Goal: Information Seeking & Learning: Understand process/instructions

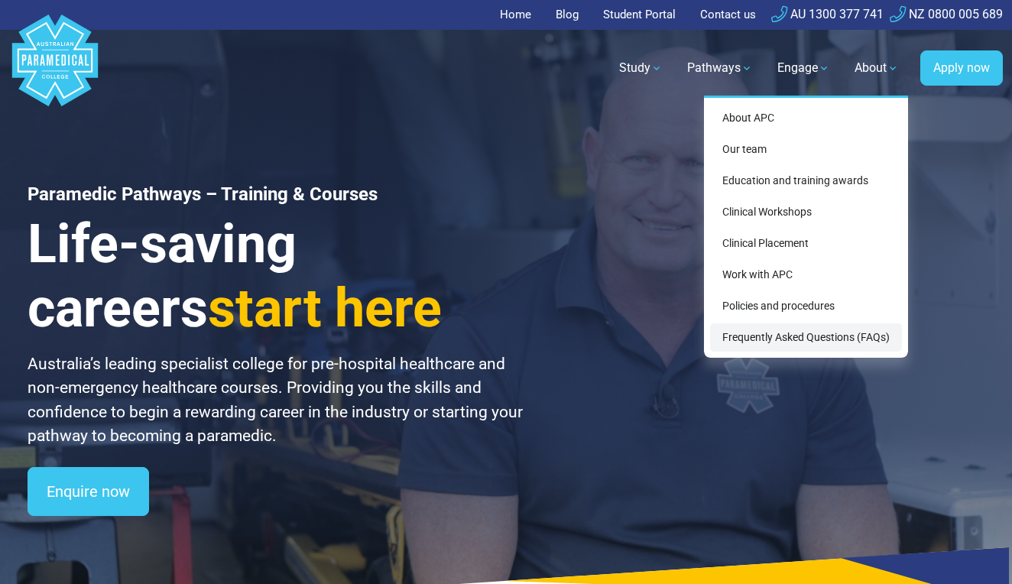
click at [831, 337] on link "Frequently Asked Questions (FAQs)" at bounding box center [806, 337] width 192 height 28
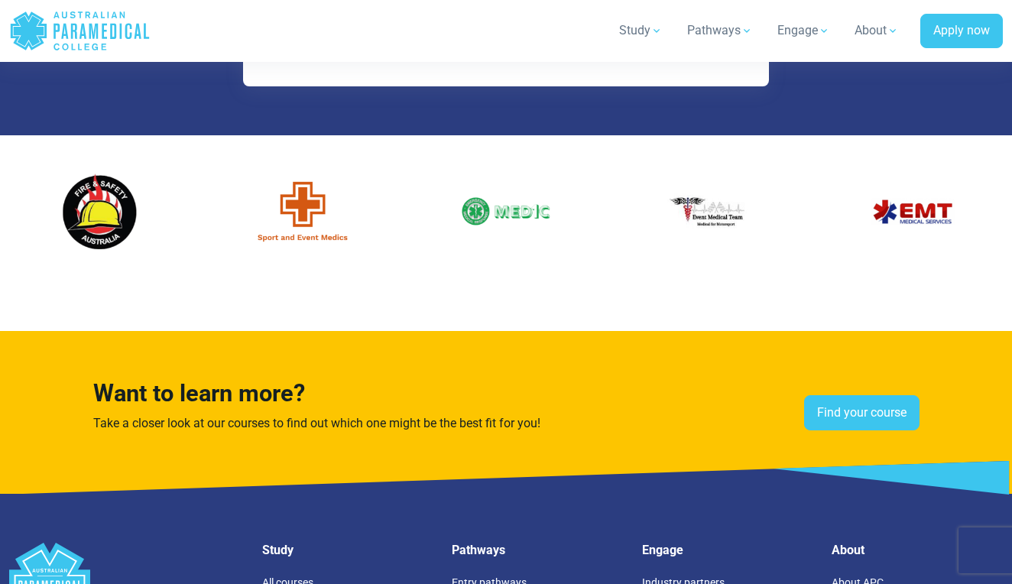
scroll to position [3512, 0]
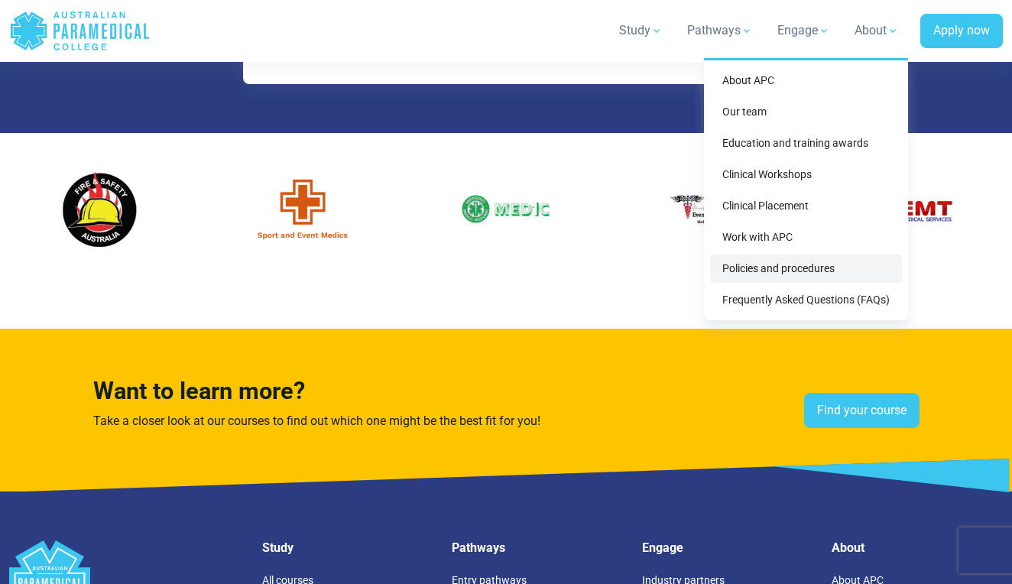
click at [794, 274] on link "Policies and procedures" at bounding box center [806, 268] width 192 height 28
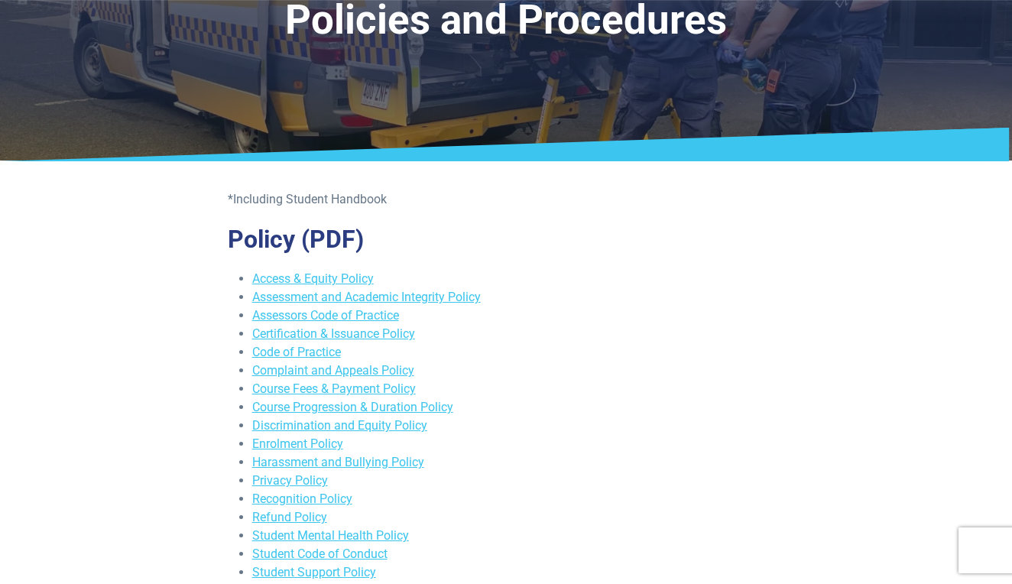
scroll to position [130, 0]
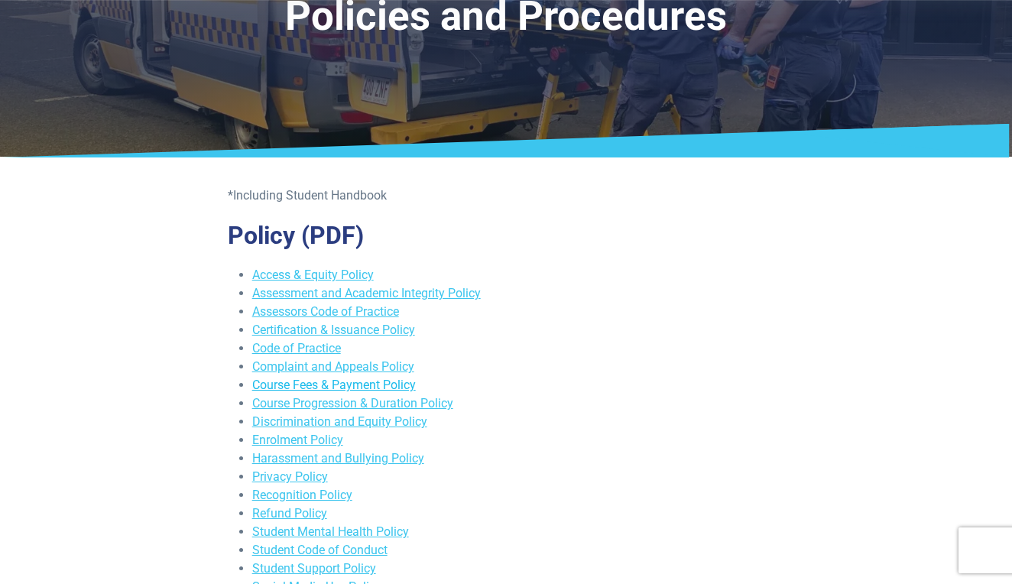
click at [387, 384] on link "Course Fees & Payment Policy" at bounding box center [334, 385] width 164 height 15
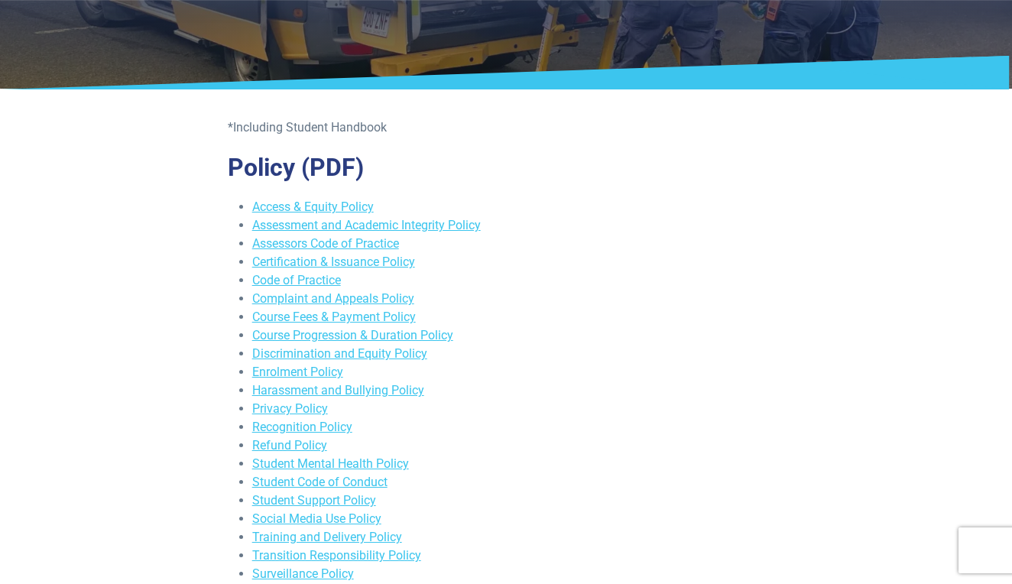
scroll to position [204, 0]
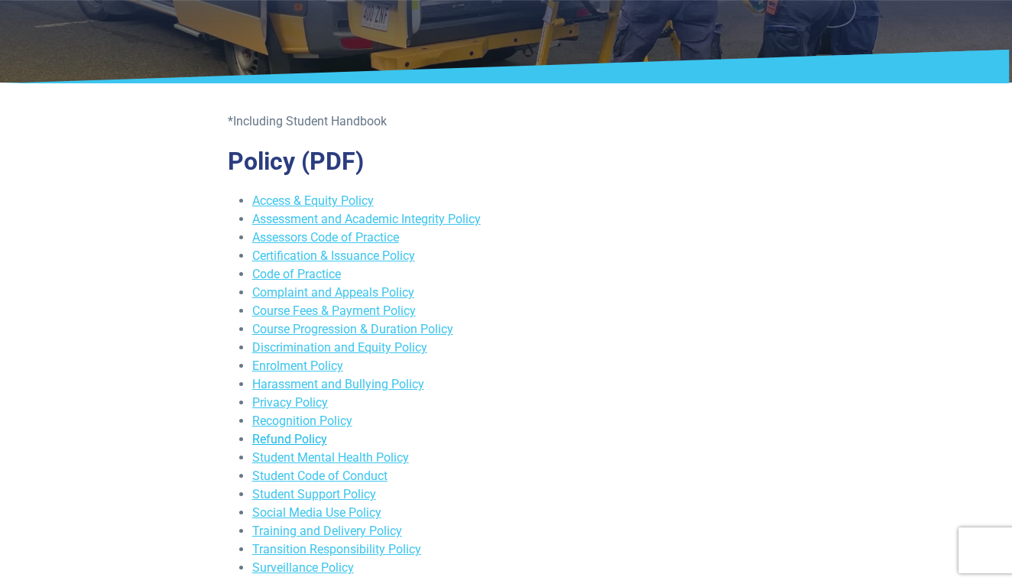
click at [313, 437] on link "Refund Policy" at bounding box center [289, 439] width 75 height 15
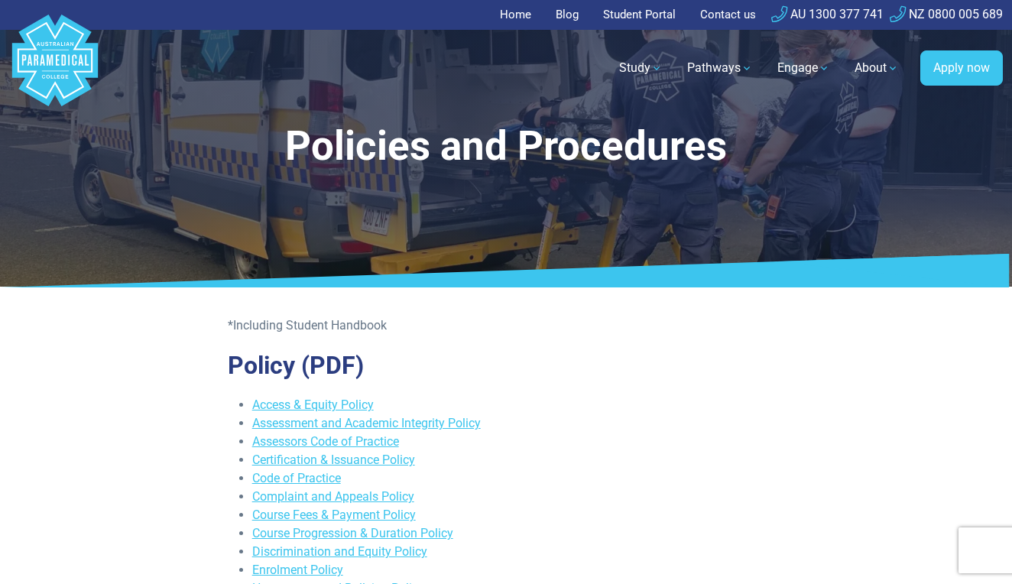
scroll to position [0, 0]
click at [731, 15] on link "Contact us" at bounding box center [728, 15] width 74 height 30
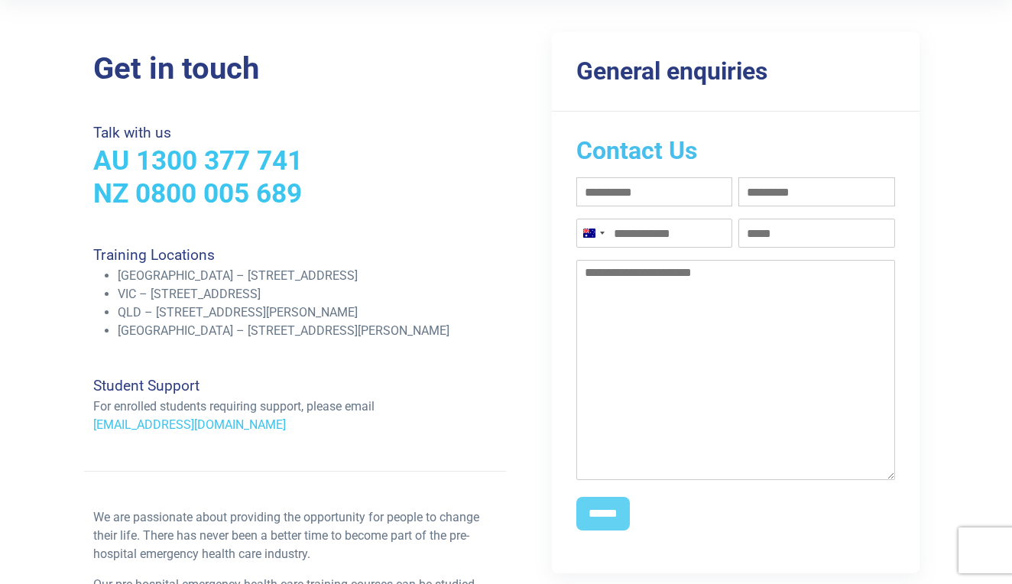
scroll to position [273, 0]
click at [210, 426] on link "support@apcollege.edu.au" at bounding box center [189, 423] width 193 height 15
